Goal: Answer question/provide support

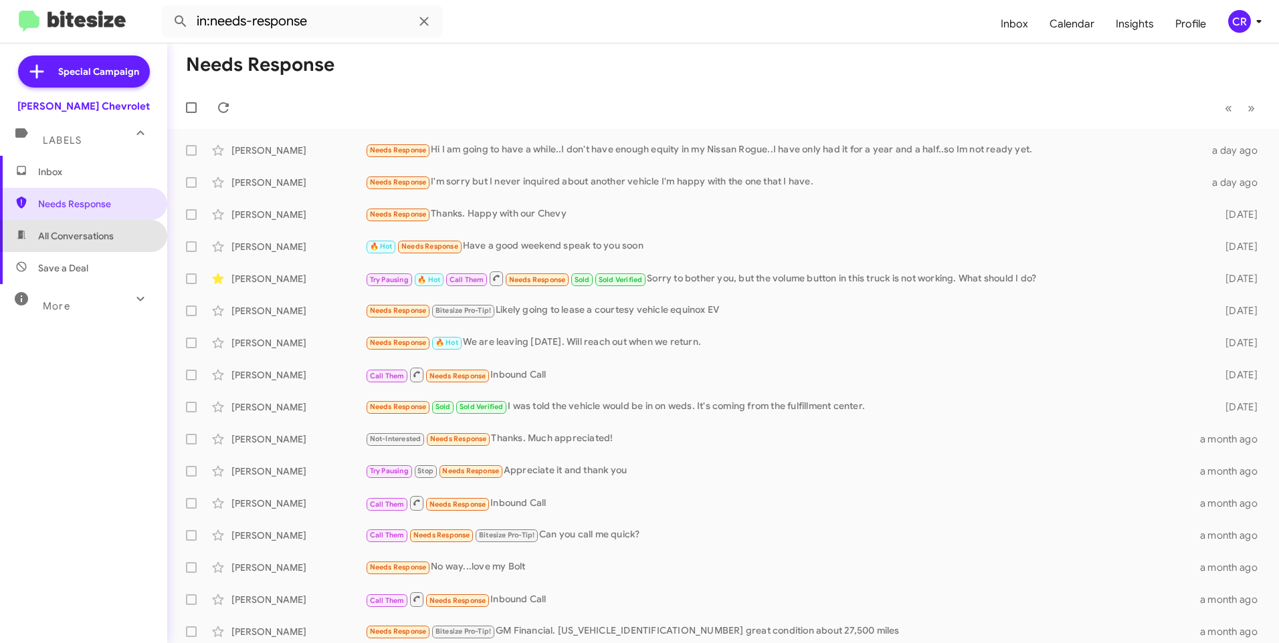
click at [84, 234] on span "All Conversations" at bounding box center [76, 235] width 76 height 13
type input "in:all-conversations"
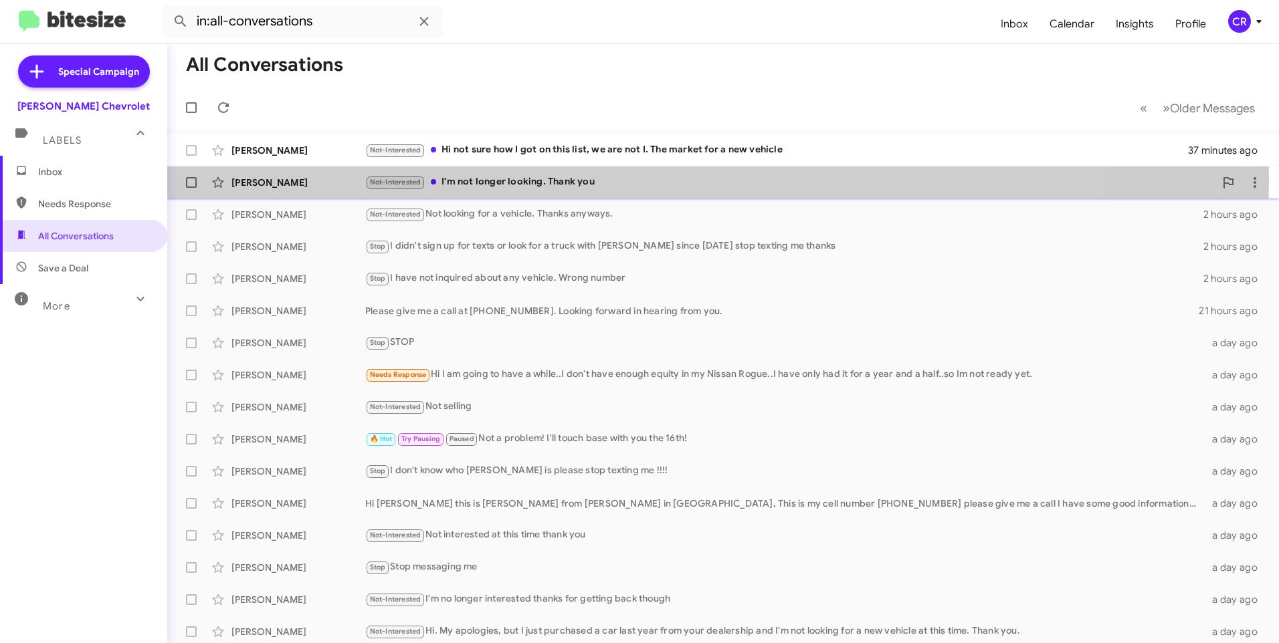
click at [508, 179] on div "Not-Interested I'm not longer looking. Thank you" at bounding box center [789, 182] width 849 height 15
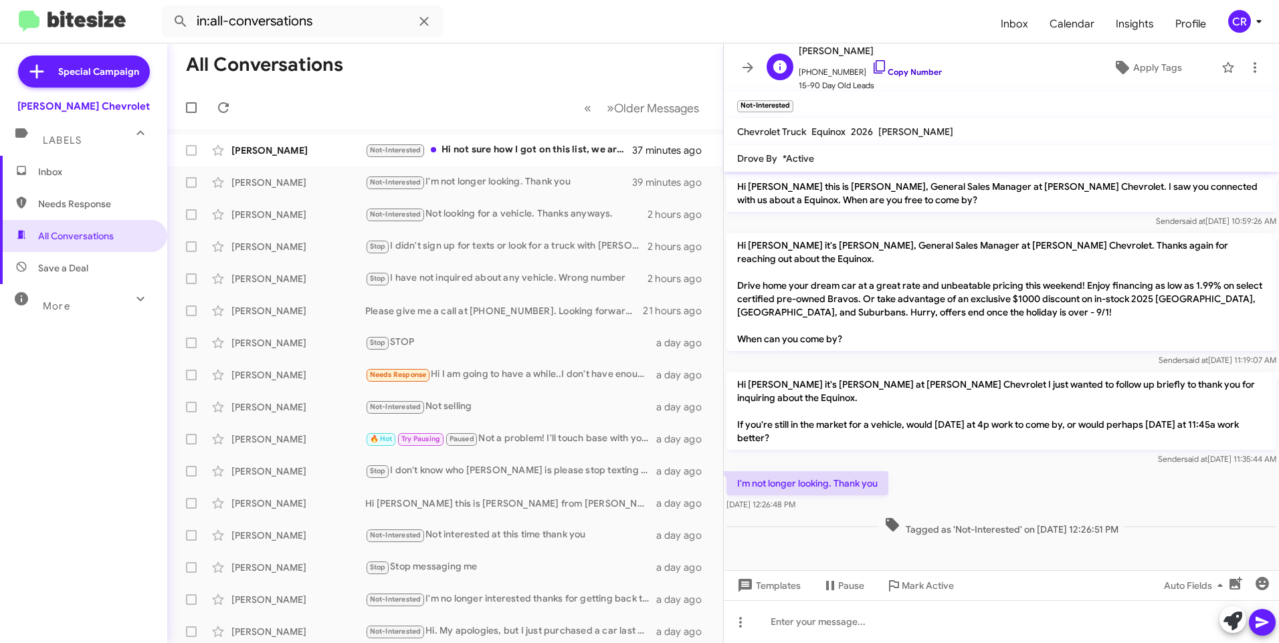
click at [893, 69] on link "Copy Number" at bounding box center [906, 72] width 70 height 10
click at [502, 143] on div "Not-Interested Hi not sure how I got on this list, we are not I. The market for…" at bounding box center [512, 149] width 294 height 15
